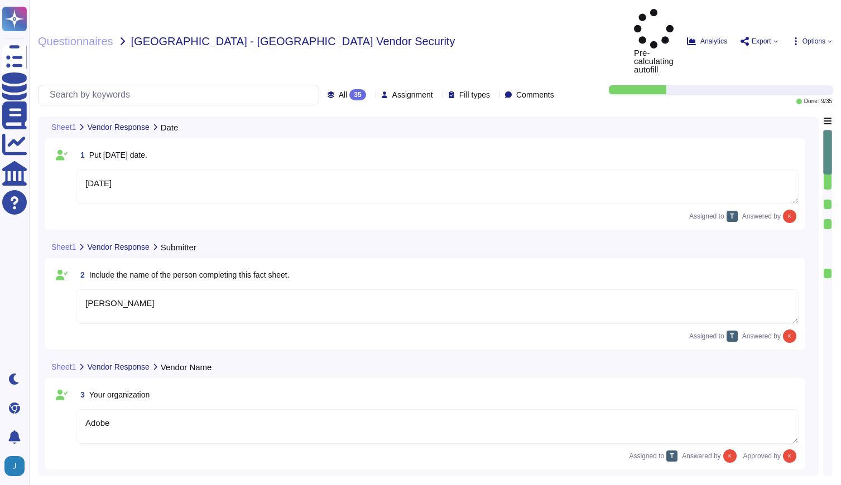
type textarea "[DATE]"
type textarea "[PERSON_NAME]"
type textarea "Adobe"
type textarea "Firefly"
type textarea "Firefly is the new family of creative generative AI models coming to Adobe prod…"
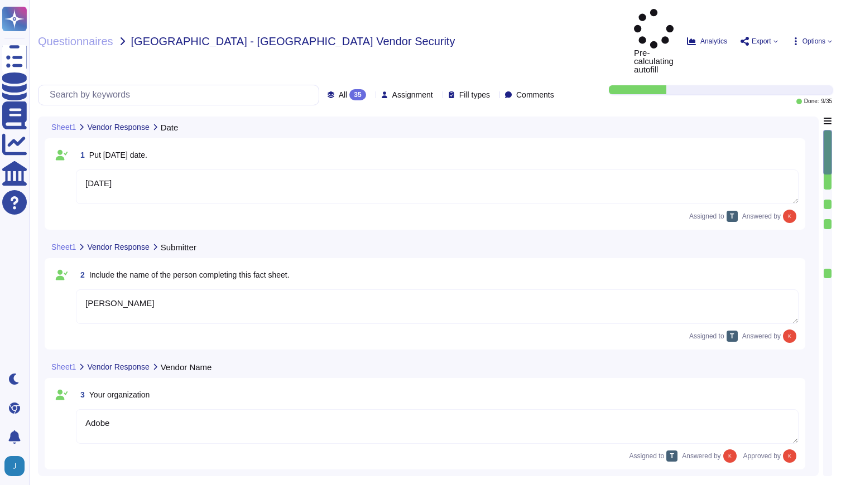
type textarea "With features powered by Firefly in Adobe Photoshop, Adobe Illustrator, and Ado…"
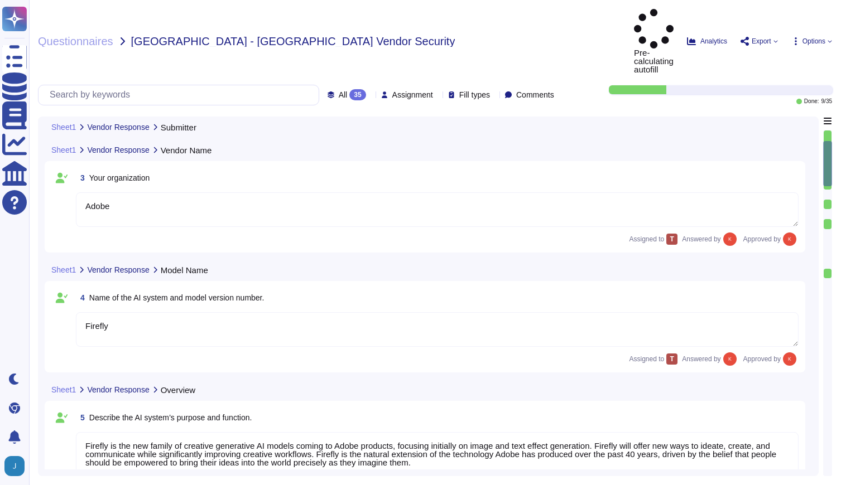
type textarea "The current version of Firefly is designed to be commercially safe. Firefly was…"
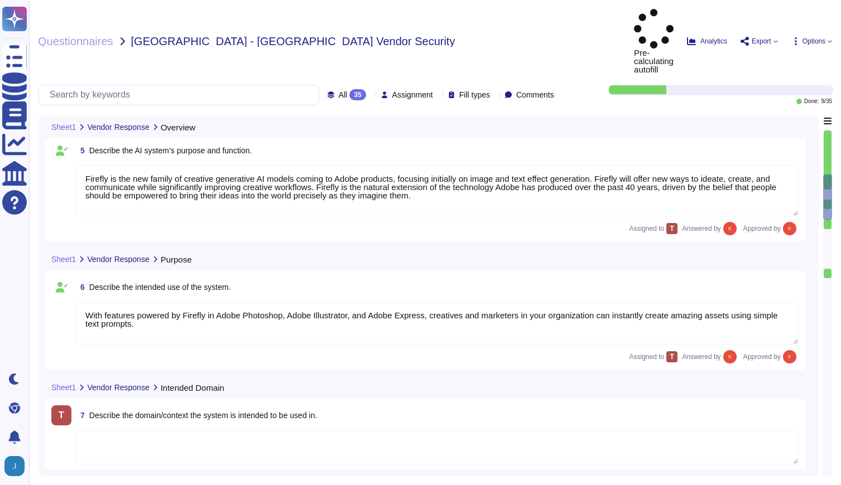
type textarea "Firefly encompasses a suite of features that are powered by a family of PSDMs (…"
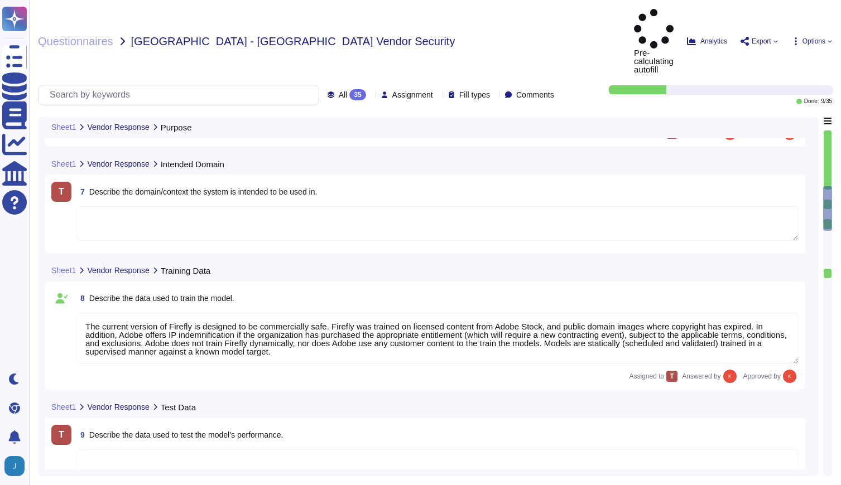
scroll to position [685, 0]
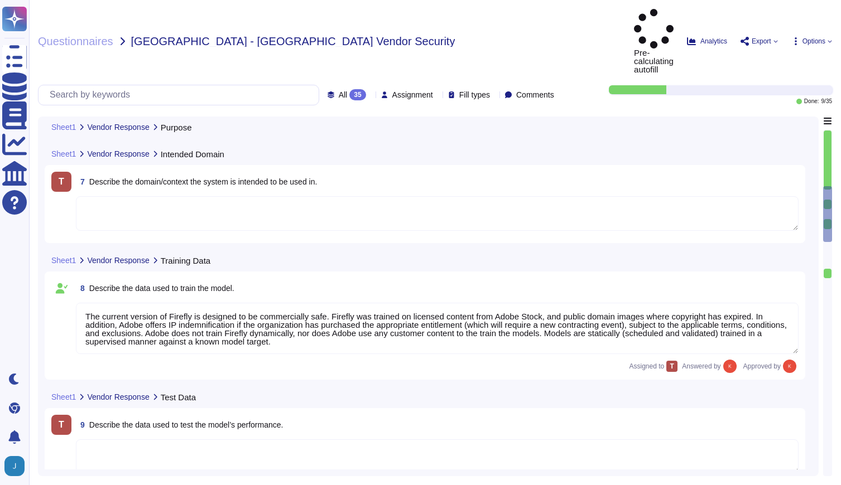
type textarea "Loremips dolors amet co adipisci elitsed do EIU (Tempori Utlabore Etdolorema) a…"
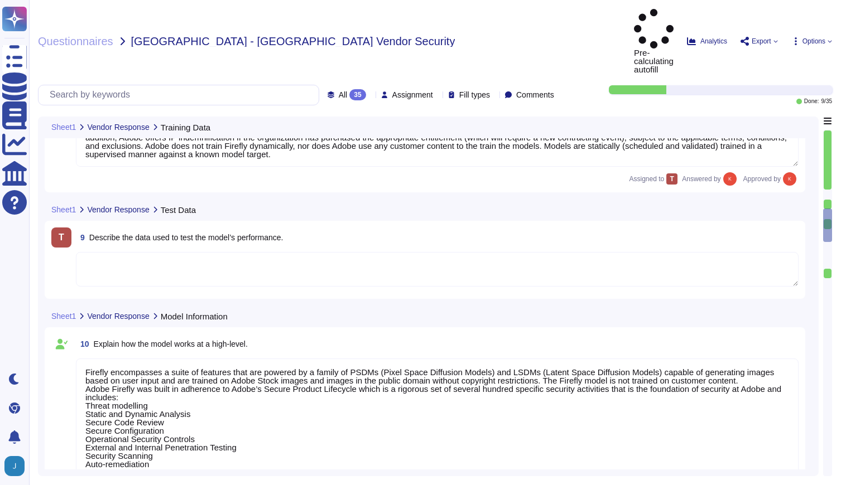
scroll to position [860, 0]
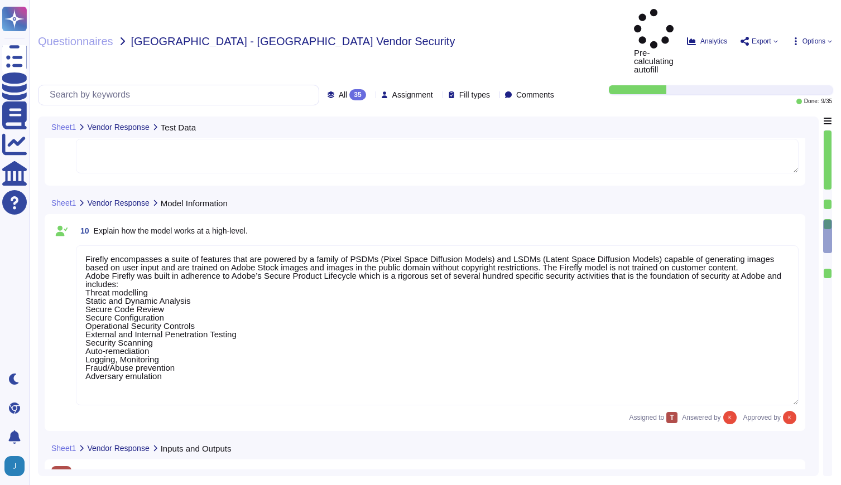
type textarea "Model performance is dependent on individual creative choices and therefore not…"
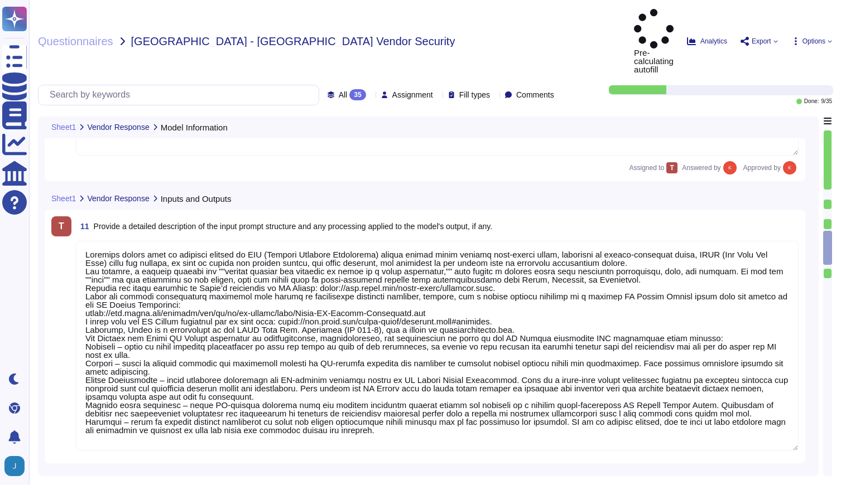
type textarea "Loremip Dolorsita: Conse®, ADI, el SED doeiusmod temp 43-inc utlabor Etdolorem …"
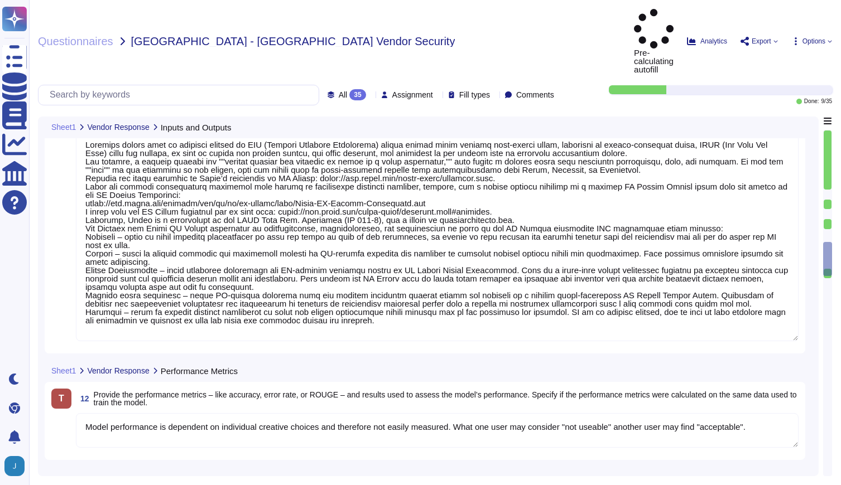
scroll to position [1, 0]
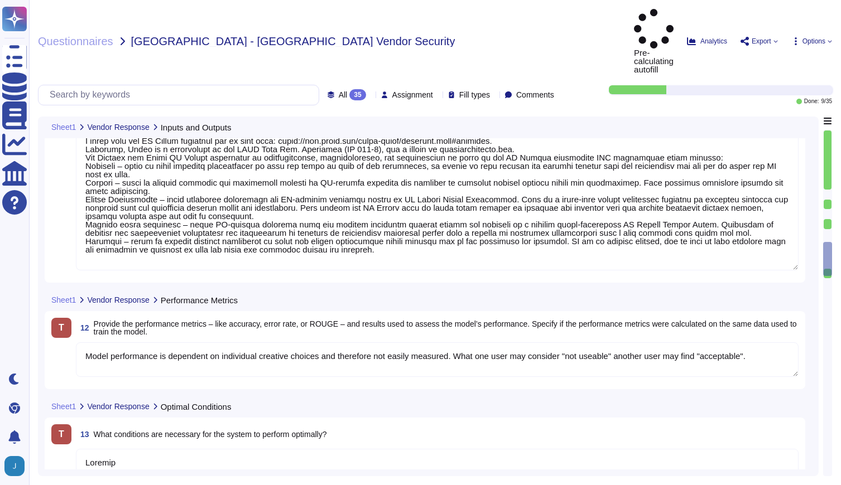
type textarea "If a system does not meet the minimum specified then it should be expected that…"
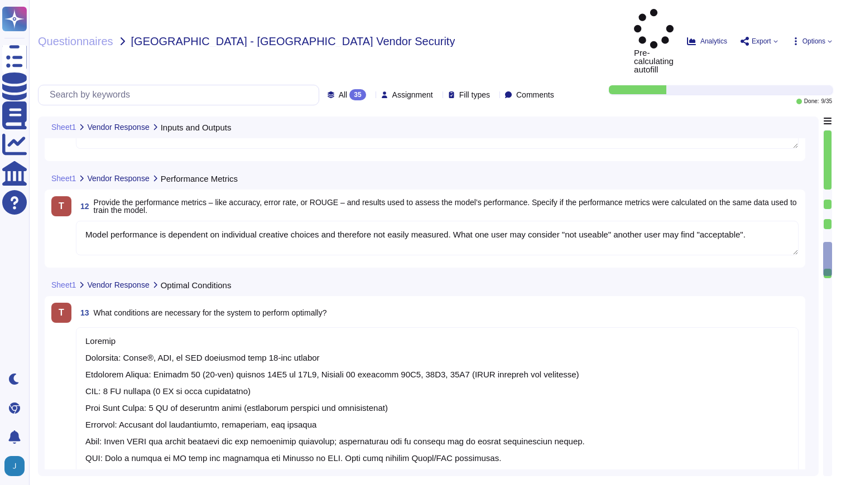
type textarea "Our solution includes proactive bias detection and mitigation tools. We monitor…"
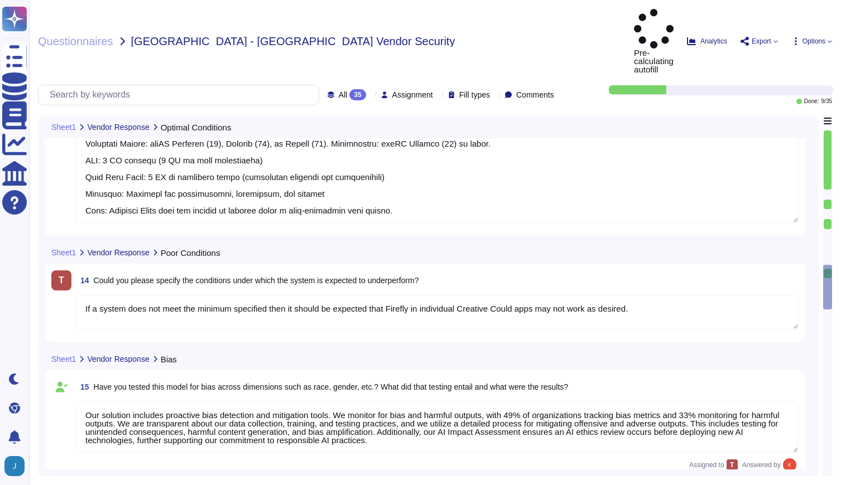
type textarea "Yes"
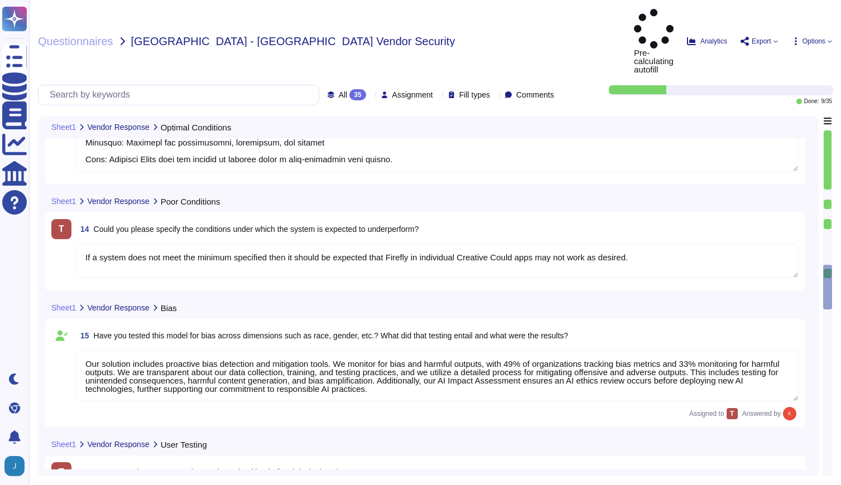
type textarea "Firefly undergoes quarterly compliance reviews as part of its release and plann…"
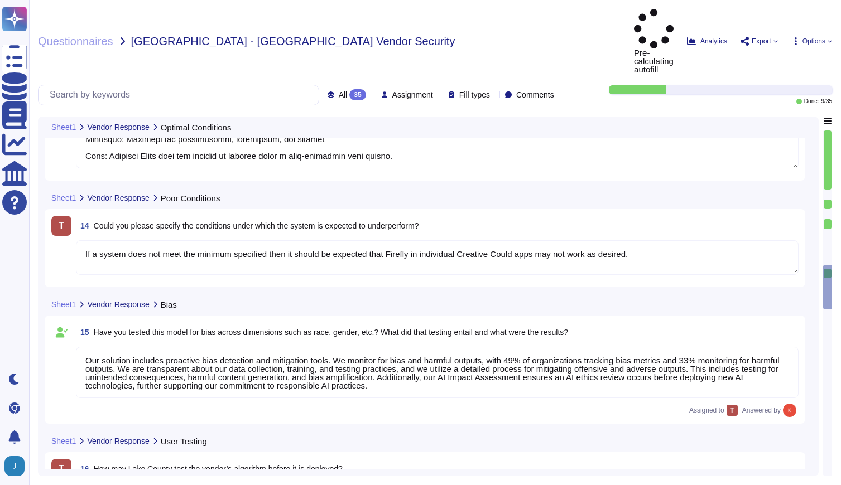
scroll to position [1911, 0]
